Goal: Find specific page/section: Find specific page/section

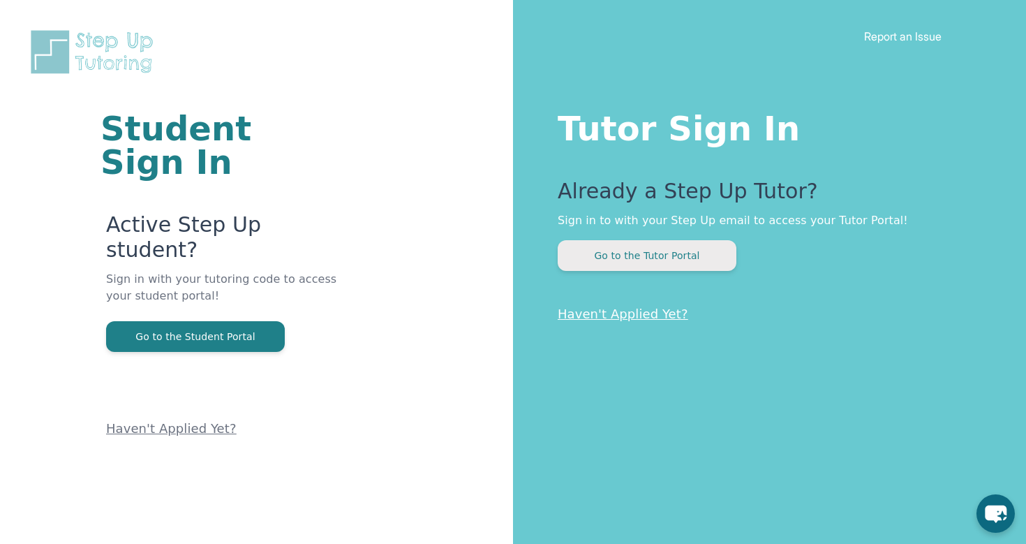
click at [642, 251] on button "Go to the Tutor Portal" at bounding box center [647, 255] width 179 height 31
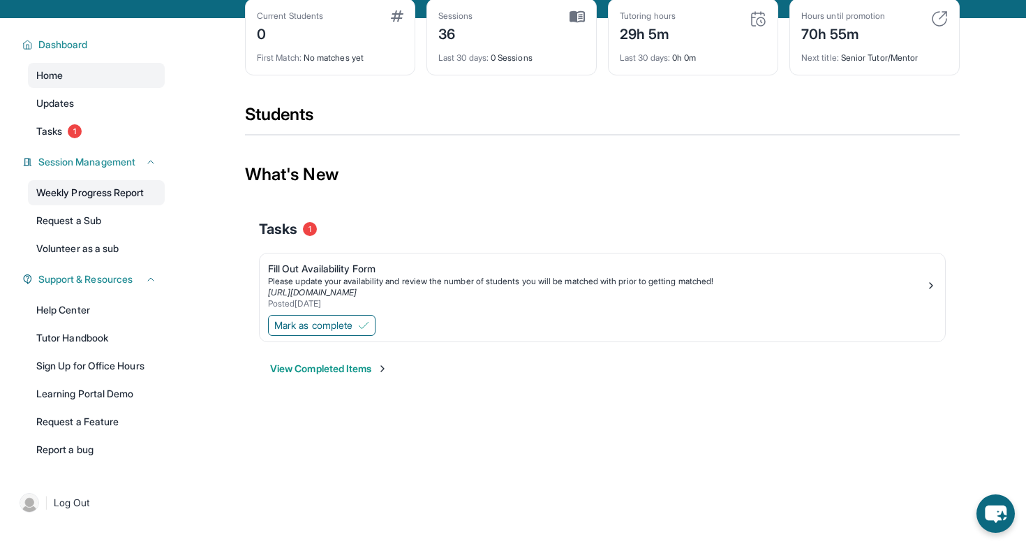
scroll to position [75, 0]
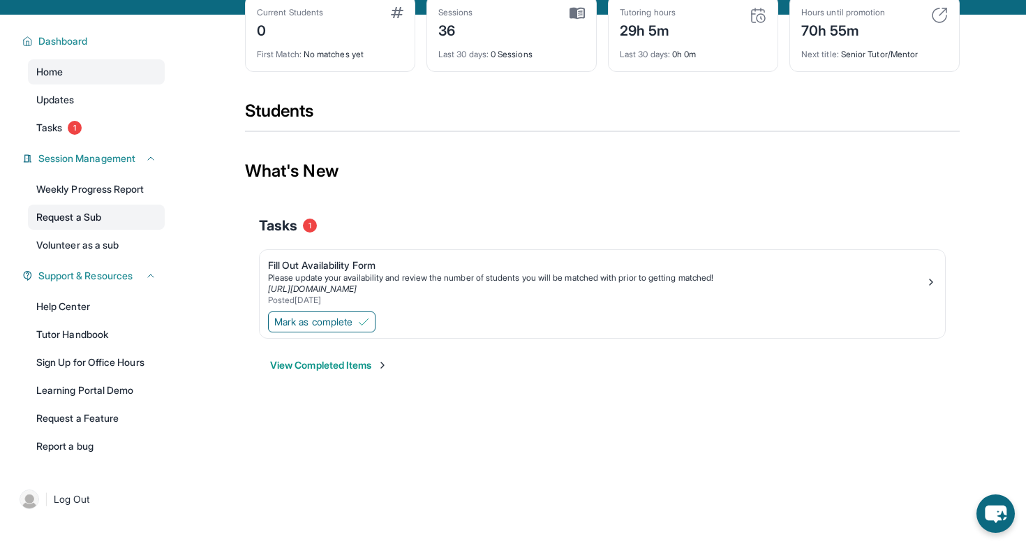
click at [52, 220] on link "Request a Sub" at bounding box center [96, 216] width 137 height 25
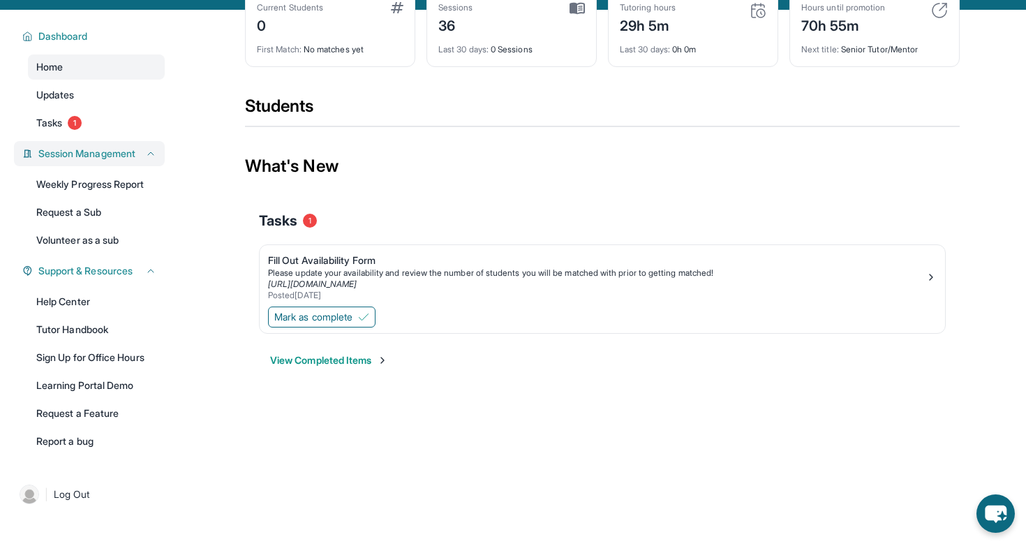
scroll to position [89, 0]
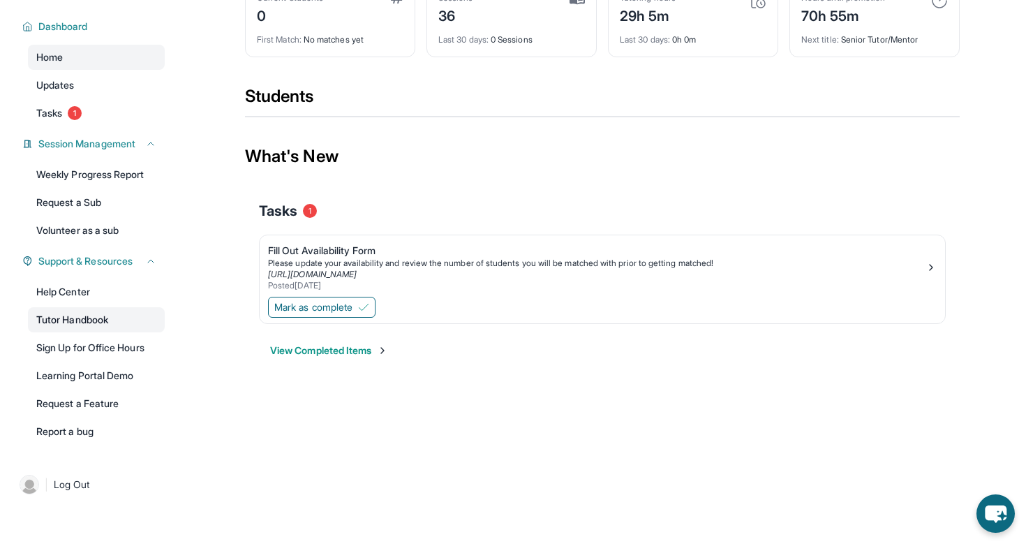
click at [102, 326] on link "Tutor Handbook" at bounding box center [96, 319] width 137 height 25
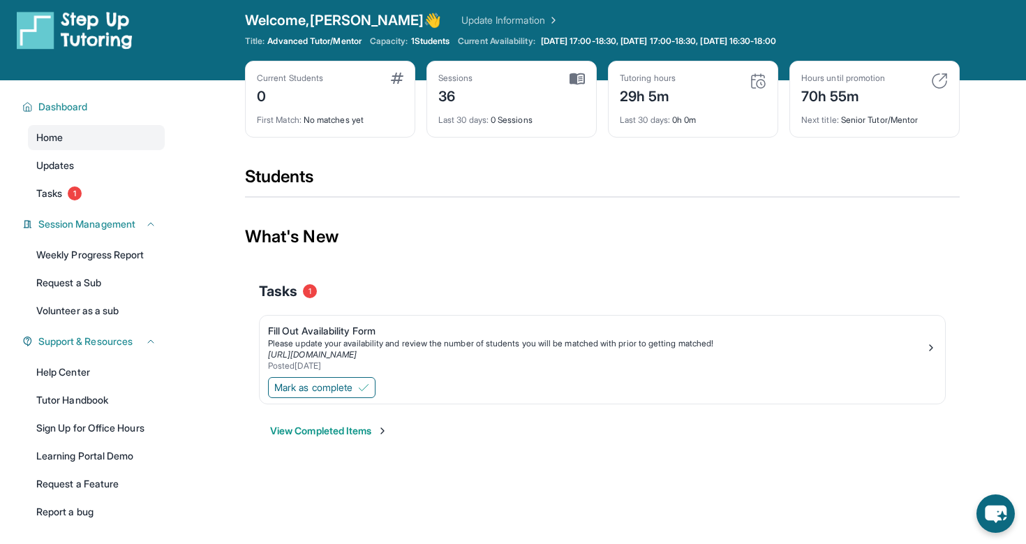
scroll to position [0, 0]
